Goal: Transaction & Acquisition: Book appointment/travel/reservation

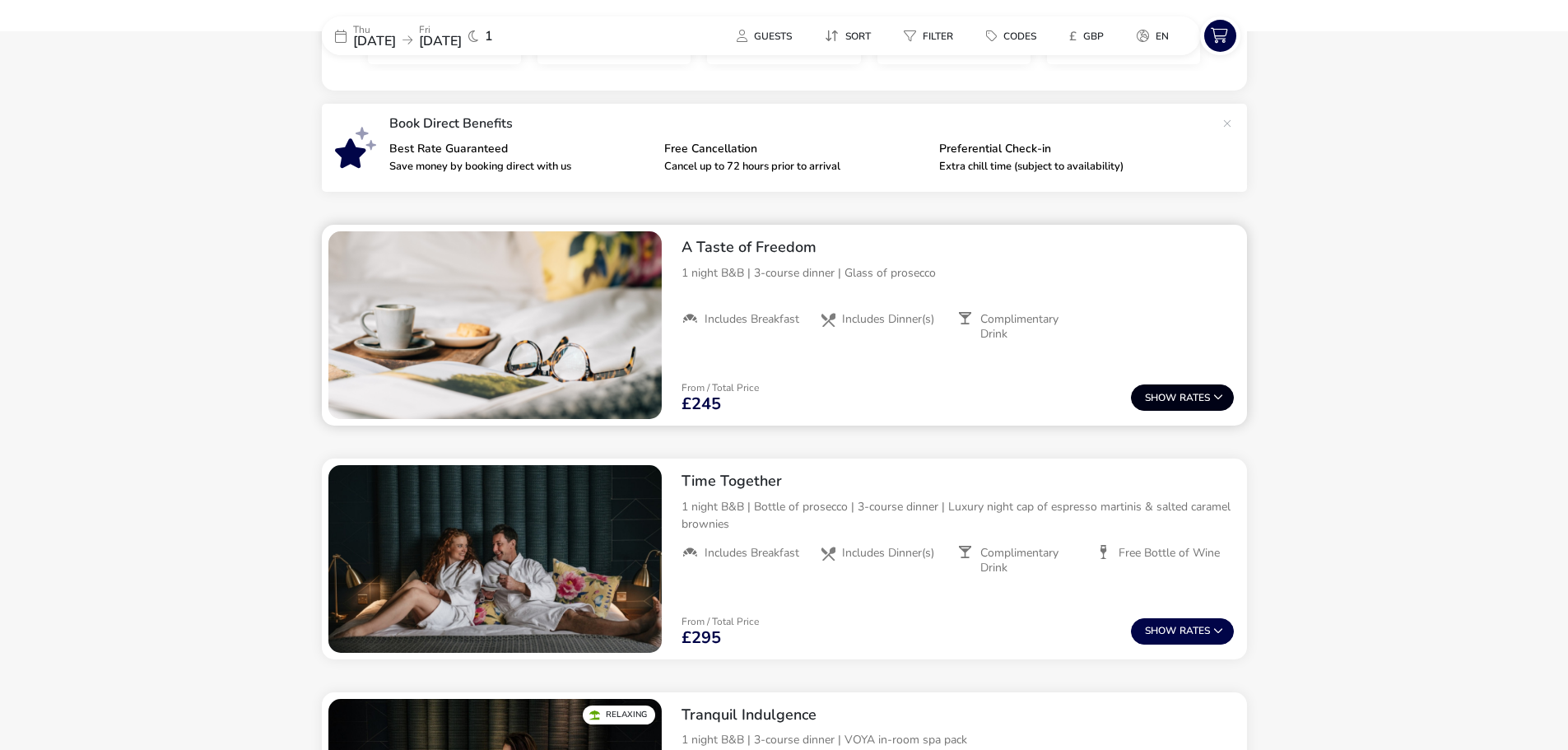
click at [1131, 389] on button "Show Rates" at bounding box center [1183, 397] width 103 height 27
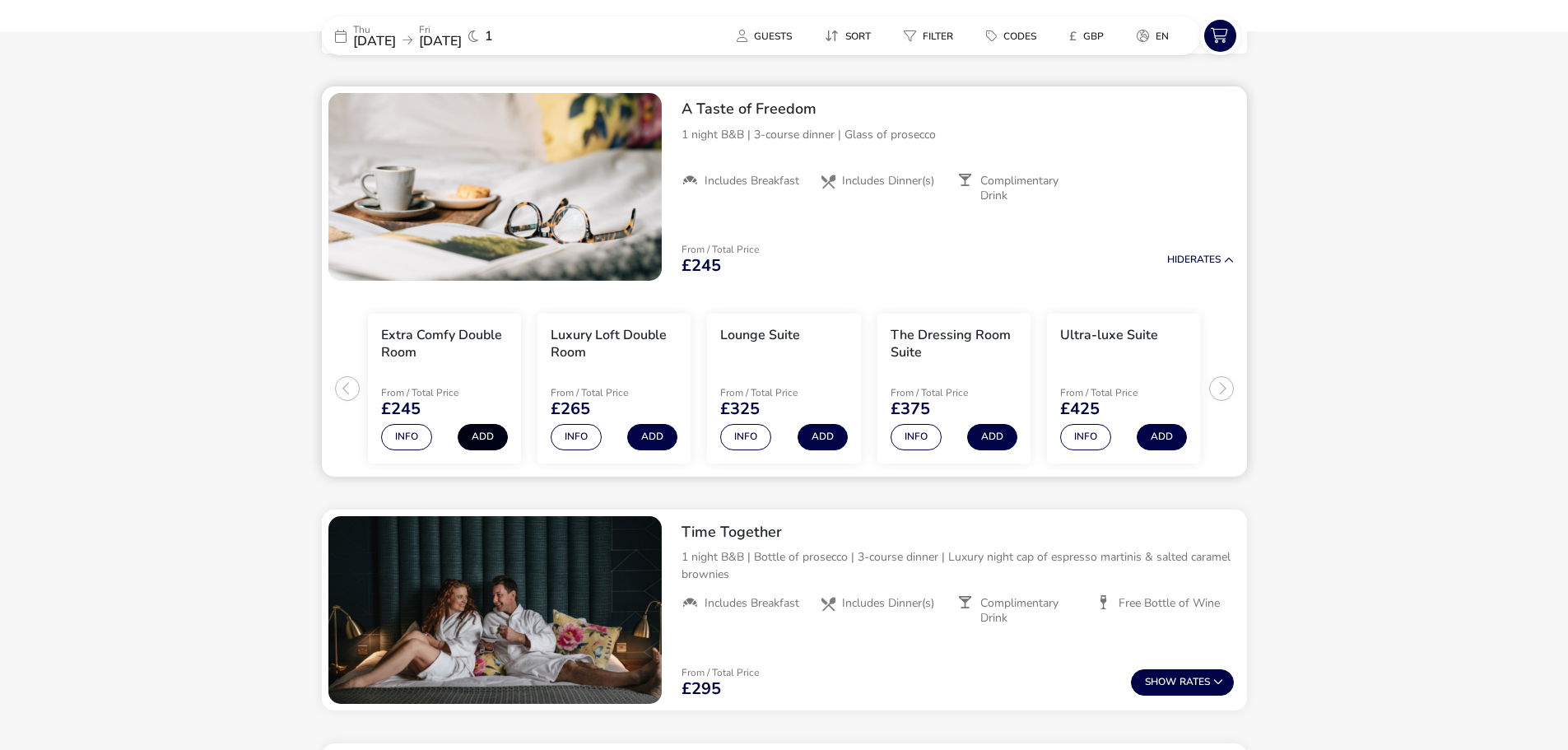
scroll to position [673, 0]
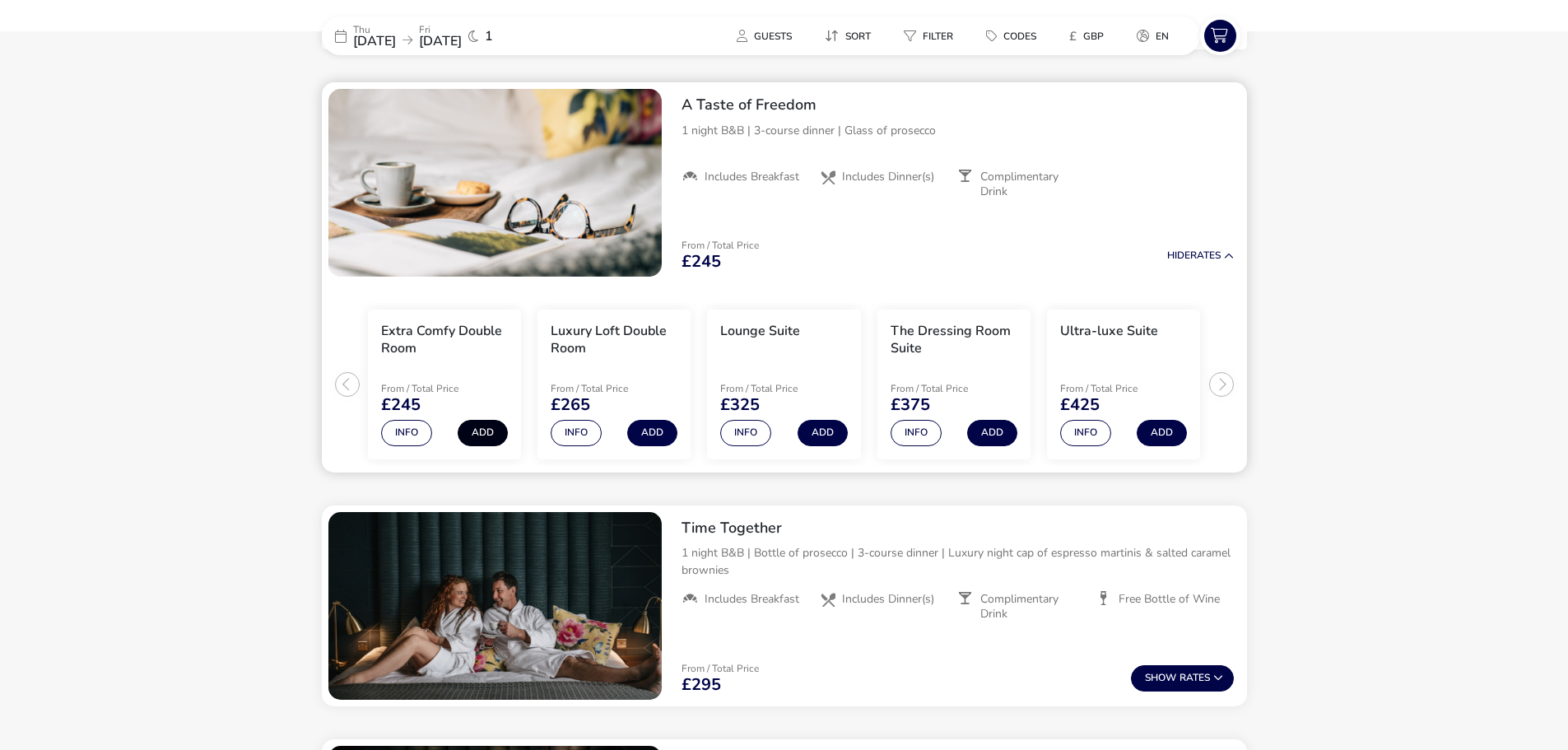
click at [492, 432] on button "Add" at bounding box center [482, 433] width 50 height 27
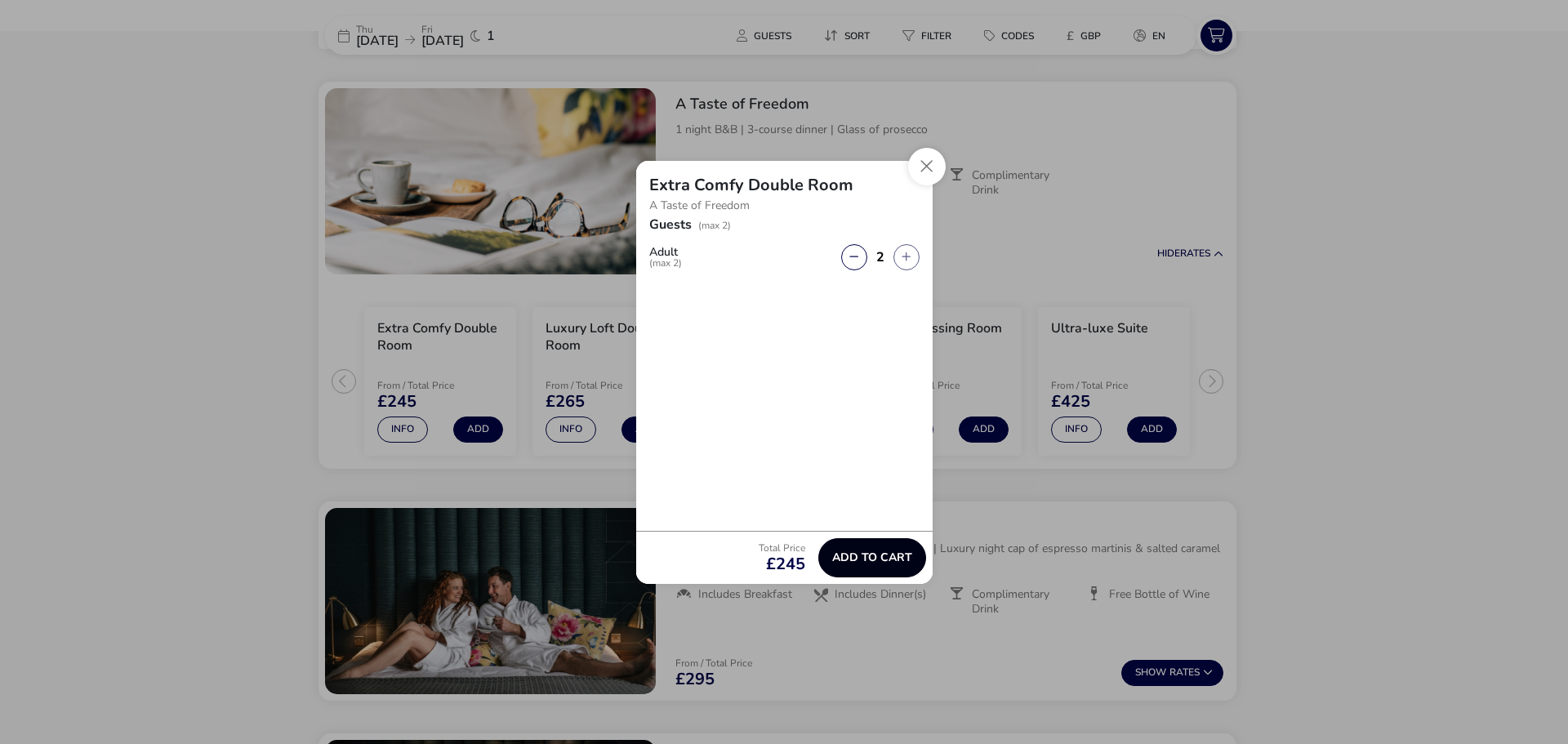
click at [874, 553] on span "Add to cart" at bounding box center [872, 557] width 80 height 12
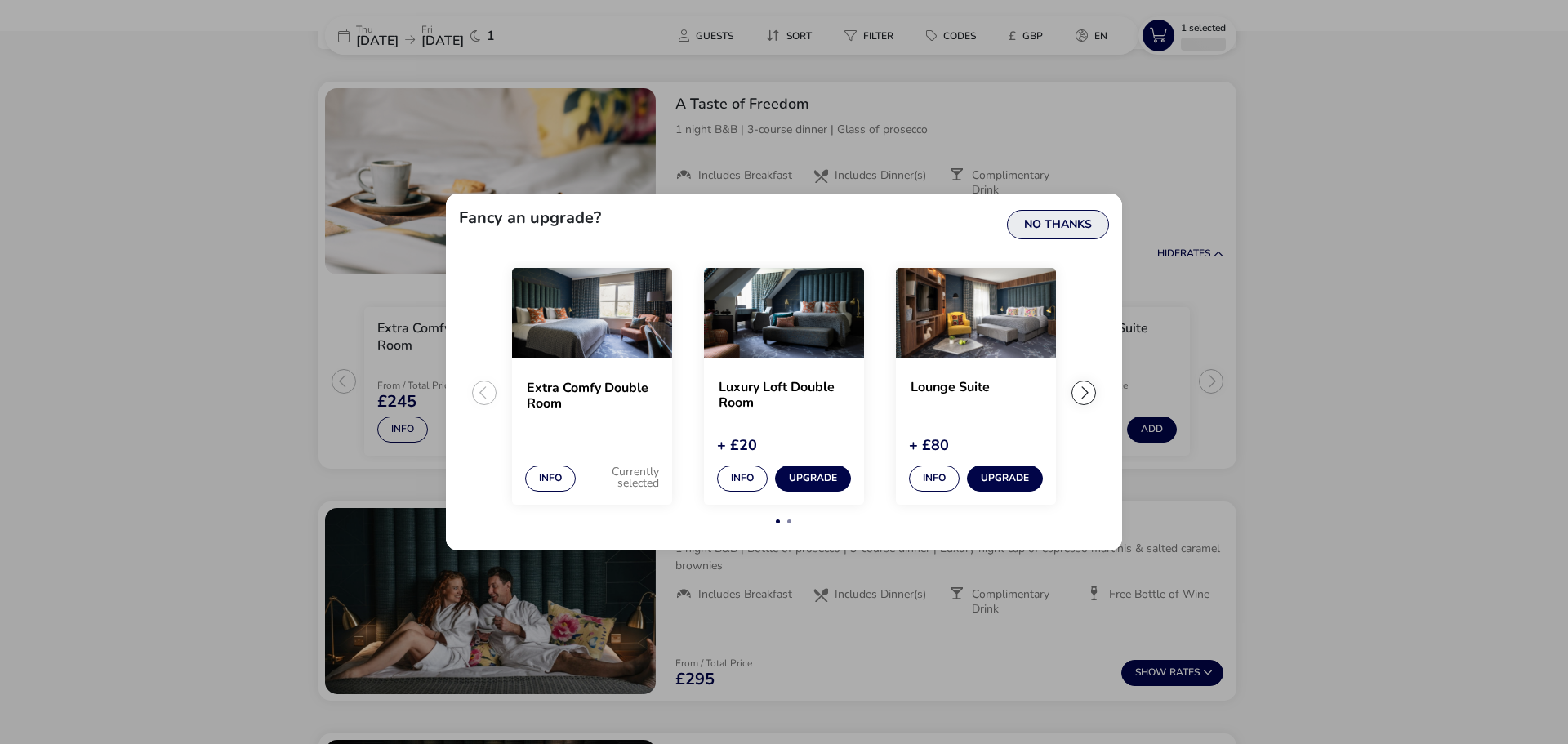
click at [1048, 235] on button "No Thanks" at bounding box center [1057, 224] width 102 height 29
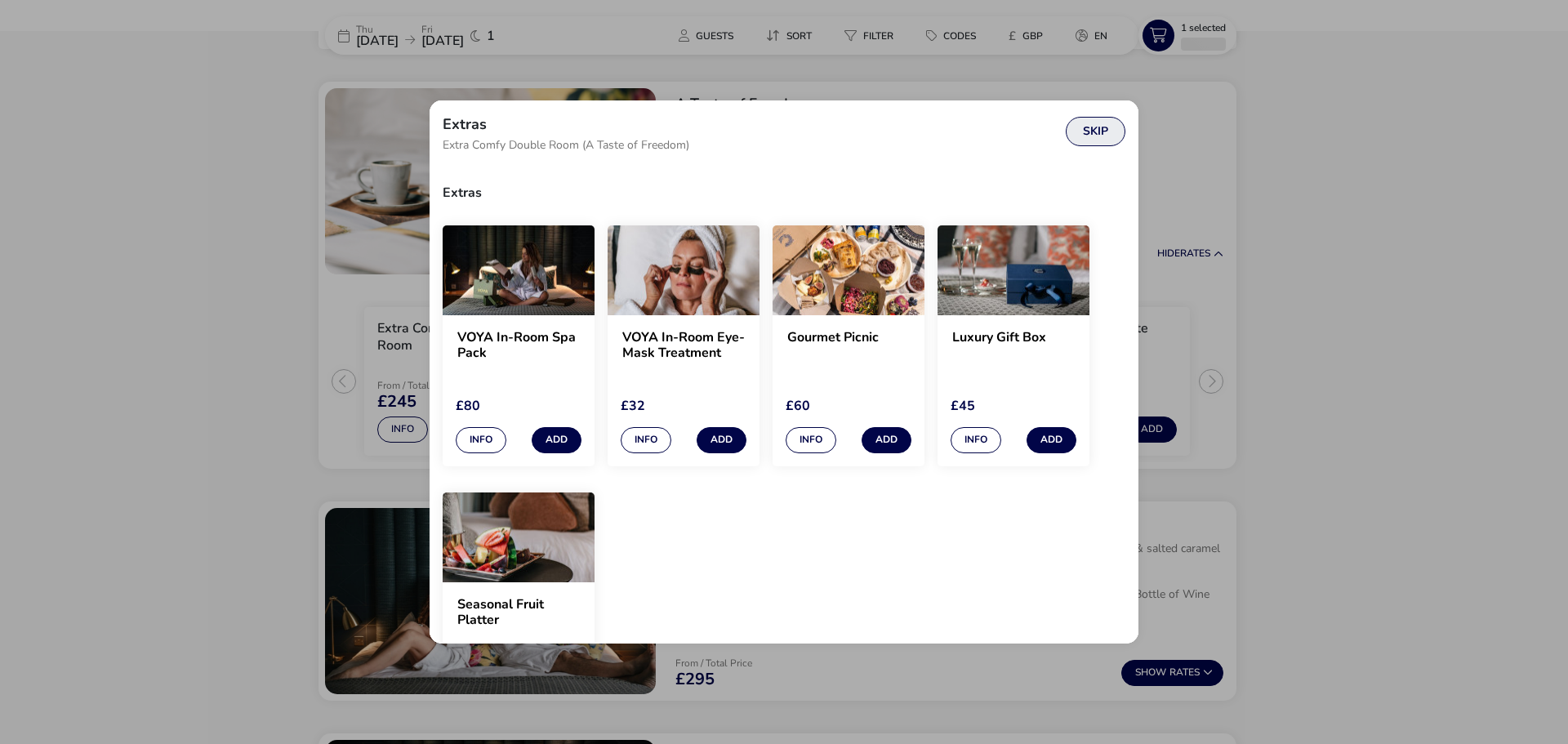
click at [1095, 131] on button "Skip" at bounding box center [1095, 131] width 60 height 29
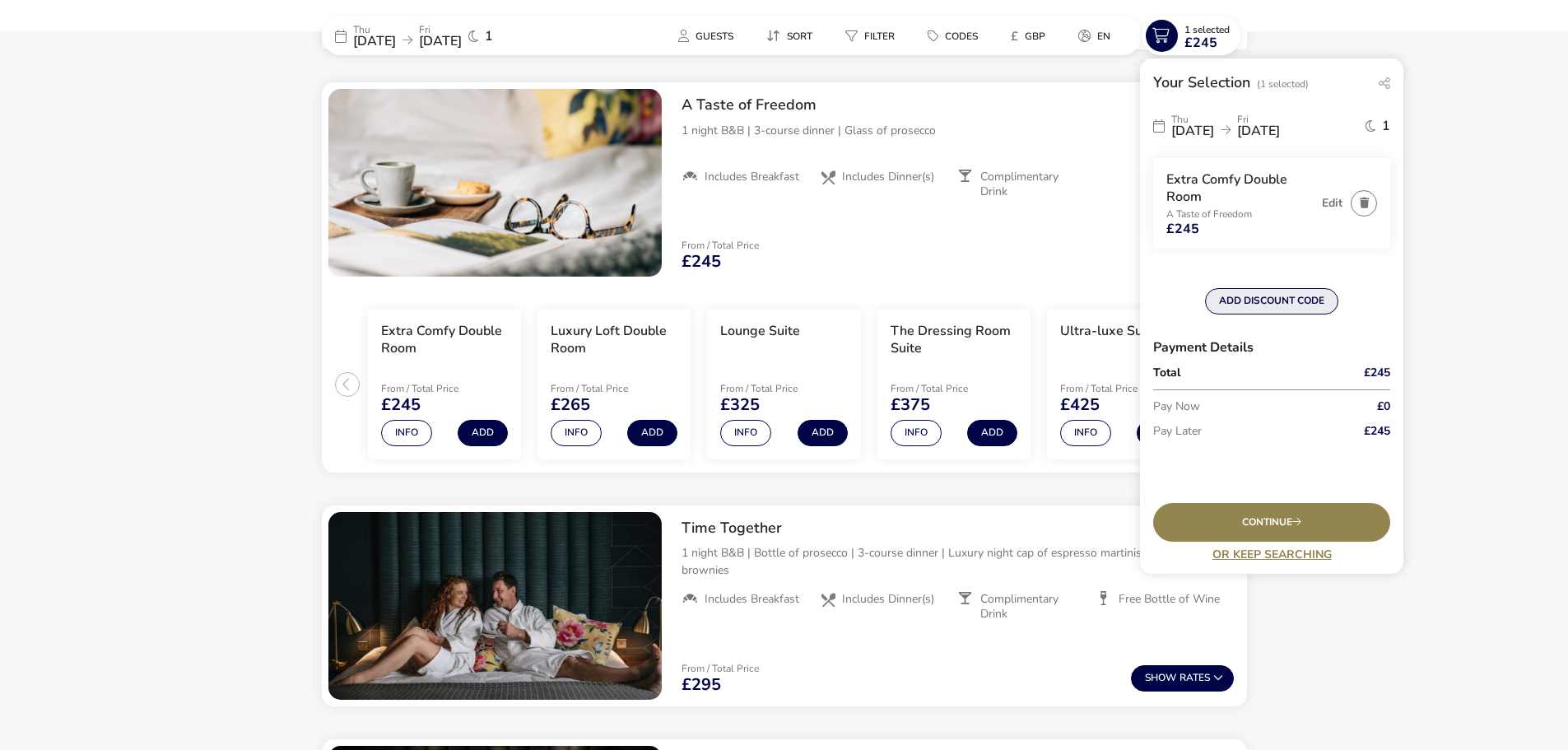
click at [1275, 298] on form "[DATE] [DATE] 1 Extra Comfy Double Room A Taste of Freedom £245 Edit ADD DISCOU…" at bounding box center [1272, 297] width 237 height 383
click at [1278, 290] on button "ADD DISCOUNT CODE" at bounding box center [1272, 301] width 133 height 27
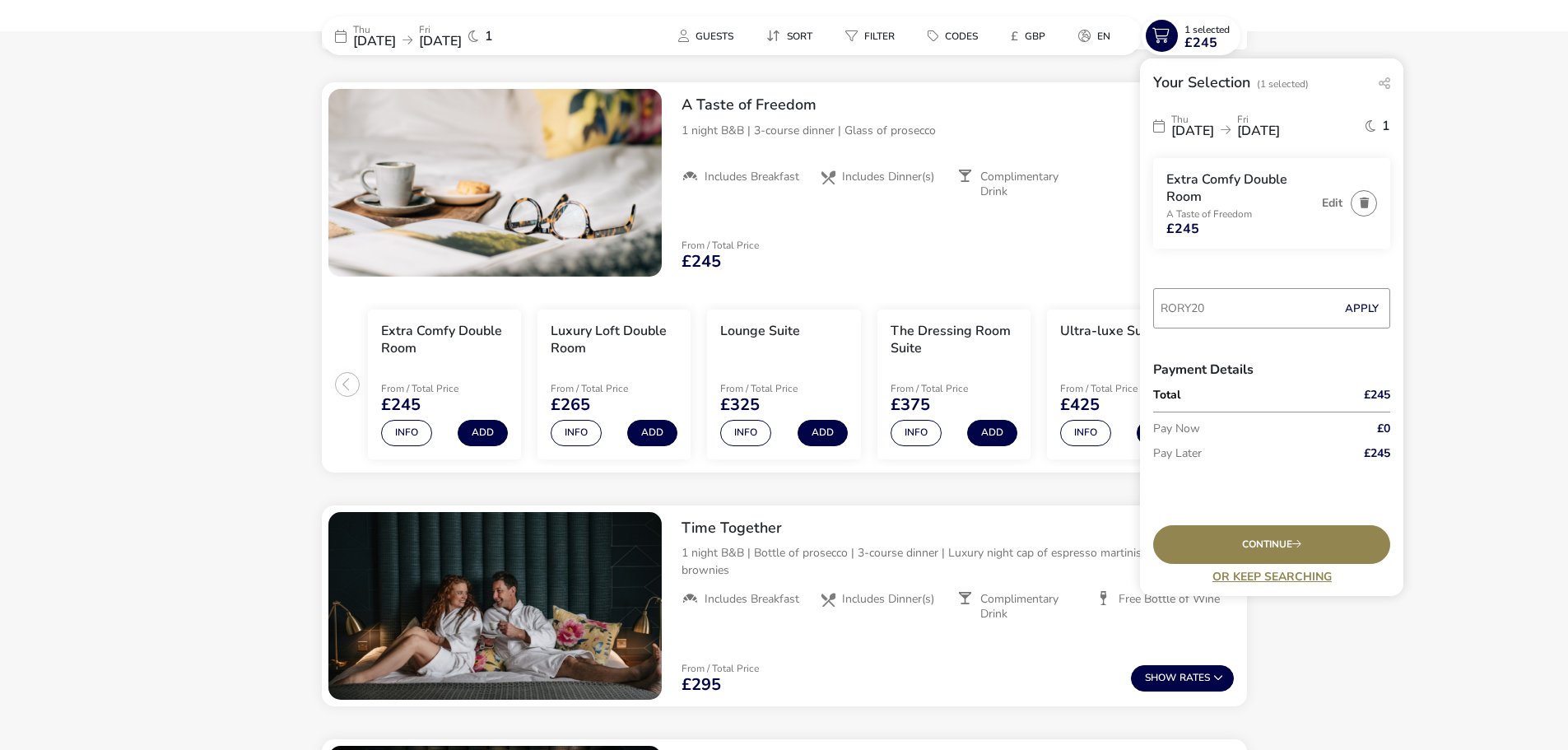
type input "RORY20"
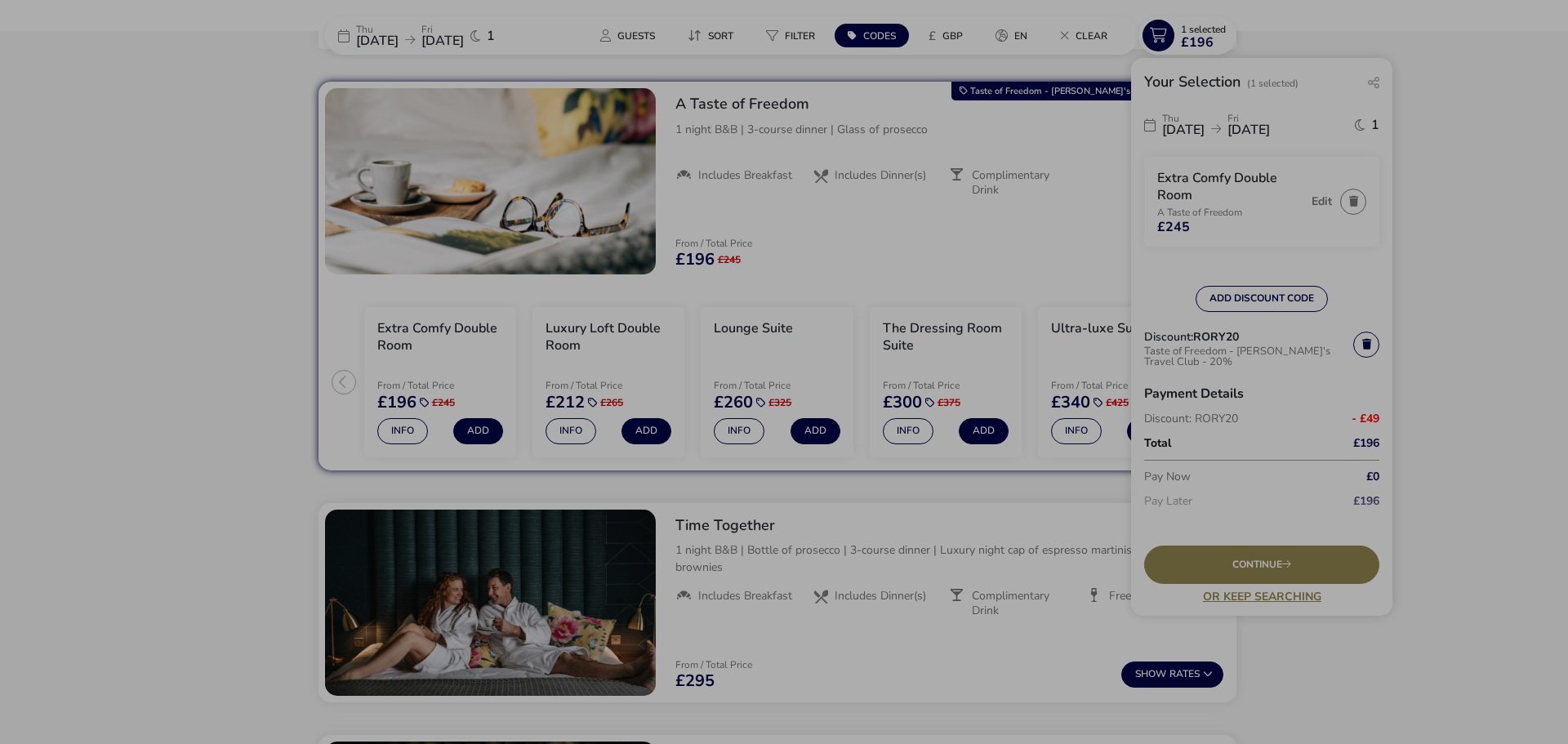
click at [1554, 598] on div "Don't leave just yet! continue with this booking Or Email me this booking" at bounding box center [784, 372] width 1568 height 744
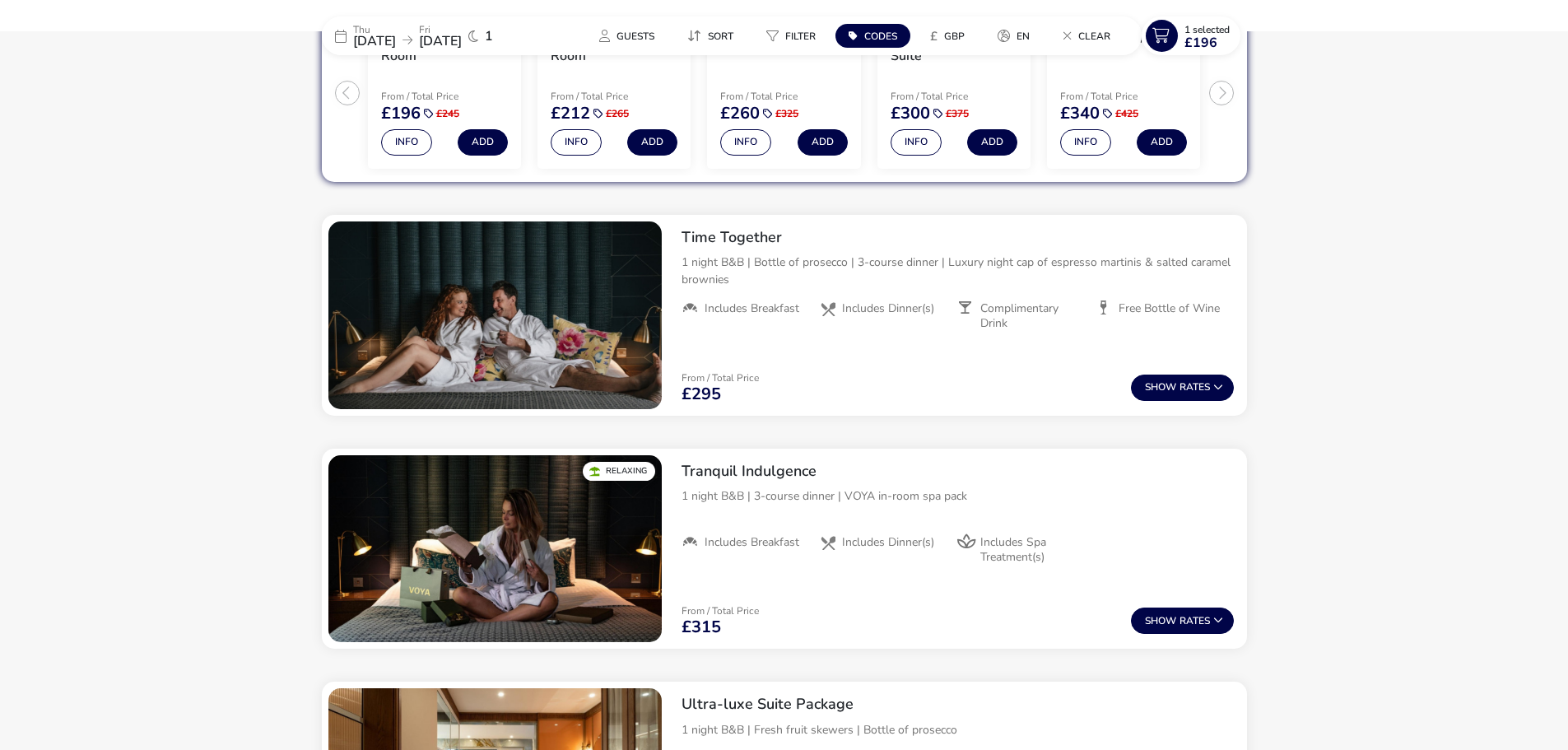
scroll to position [1084, 0]
